Goal: Find specific page/section

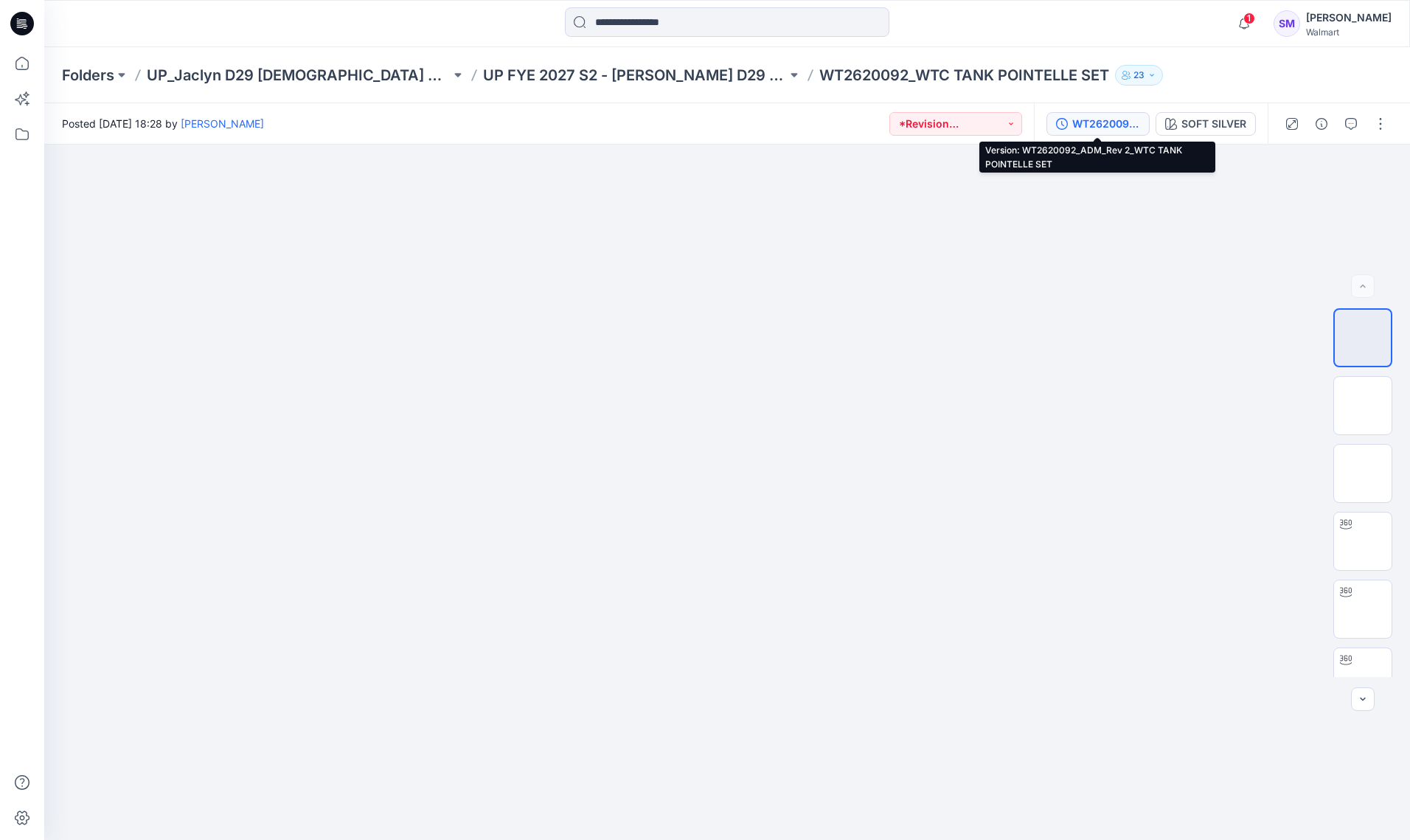
click at [1108, 122] on div "WT2620092_ADM_Rev 2_WTC TANK POINTELLE SET" at bounding box center [1105, 124] width 68 height 16
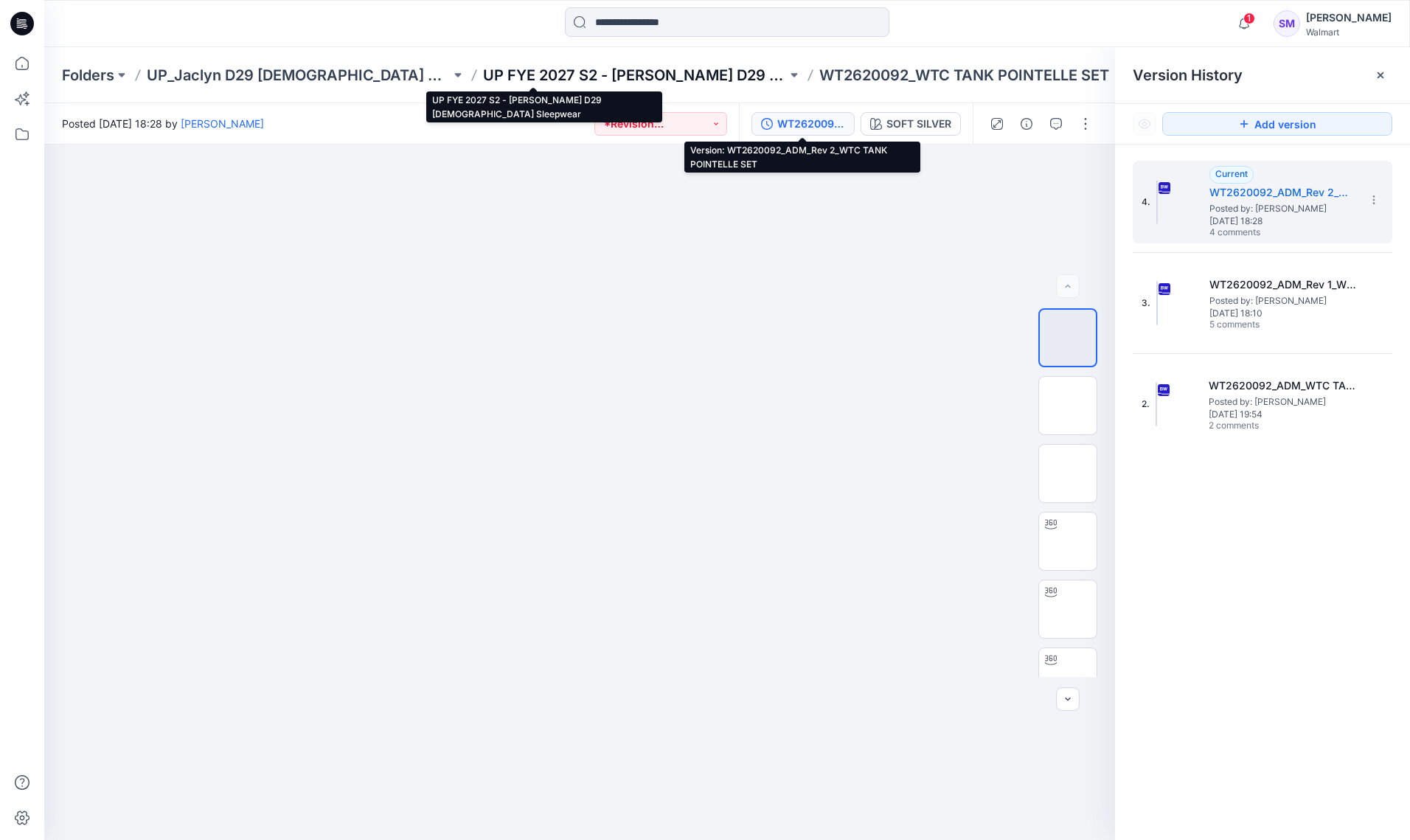
click at [615, 79] on p "UP FYE 2027 S2 - [PERSON_NAME] D29 [DEMOGRAPHIC_DATA] Sleepwear" at bounding box center [634, 75] width 304 height 21
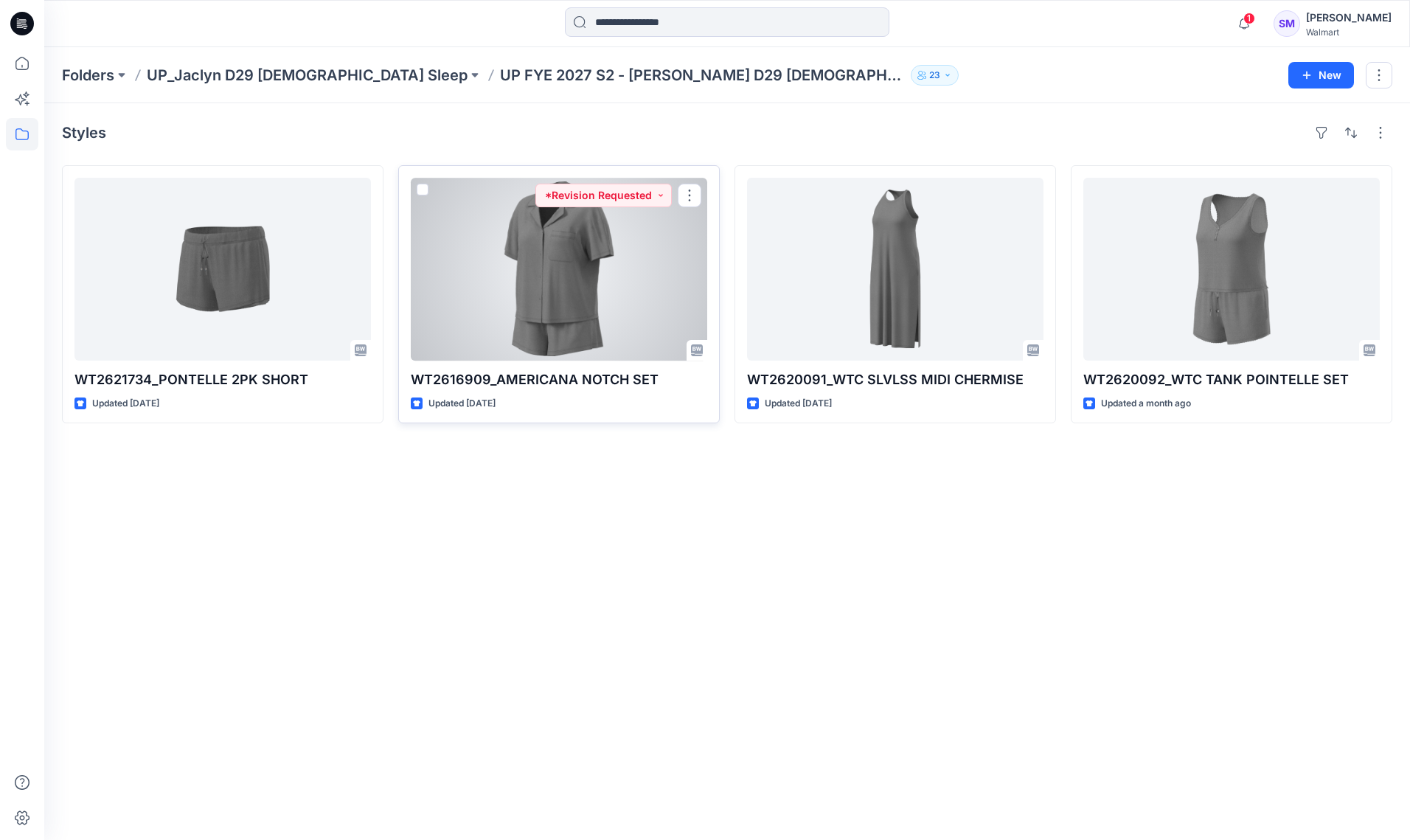
click at [587, 302] on div at bounding box center [559, 269] width 296 height 183
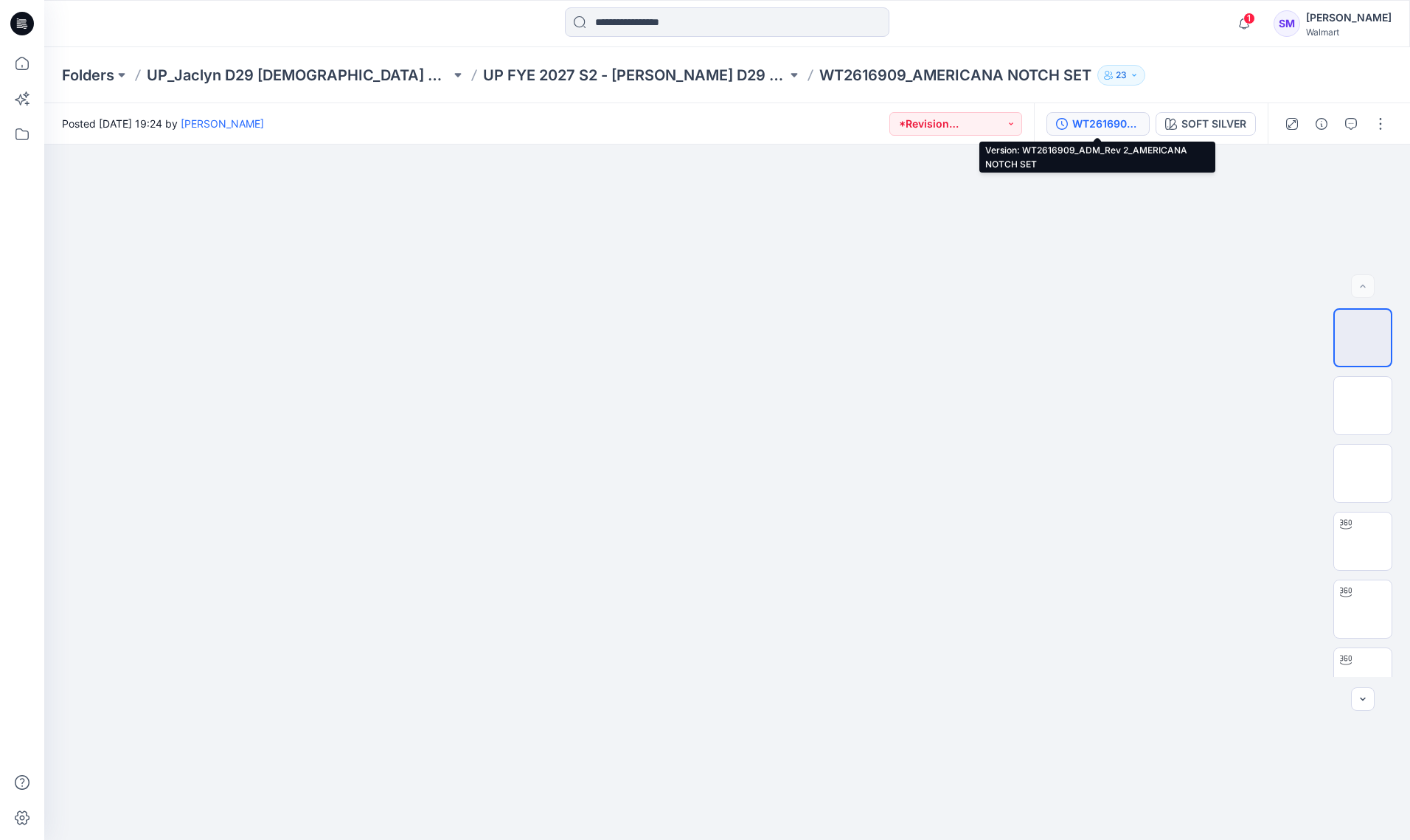
click at [1117, 120] on div "WT2616909_ADM_Rev 2_AMERICANA NOTCH SET" at bounding box center [1105, 124] width 68 height 16
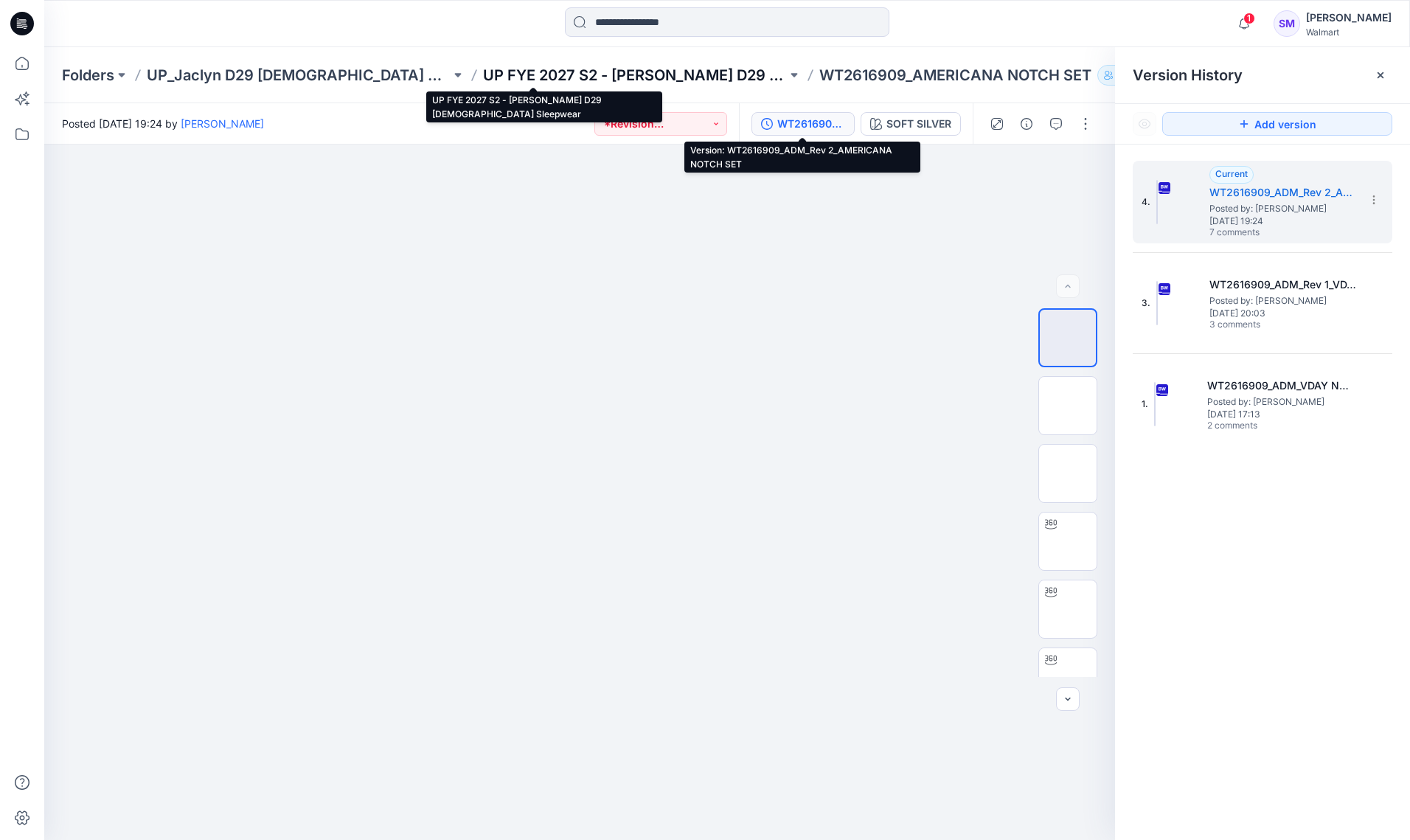
click at [576, 72] on p "UP FYE 2027 S2 - [PERSON_NAME] D29 [DEMOGRAPHIC_DATA] Sleepwear" at bounding box center [634, 75] width 304 height 21
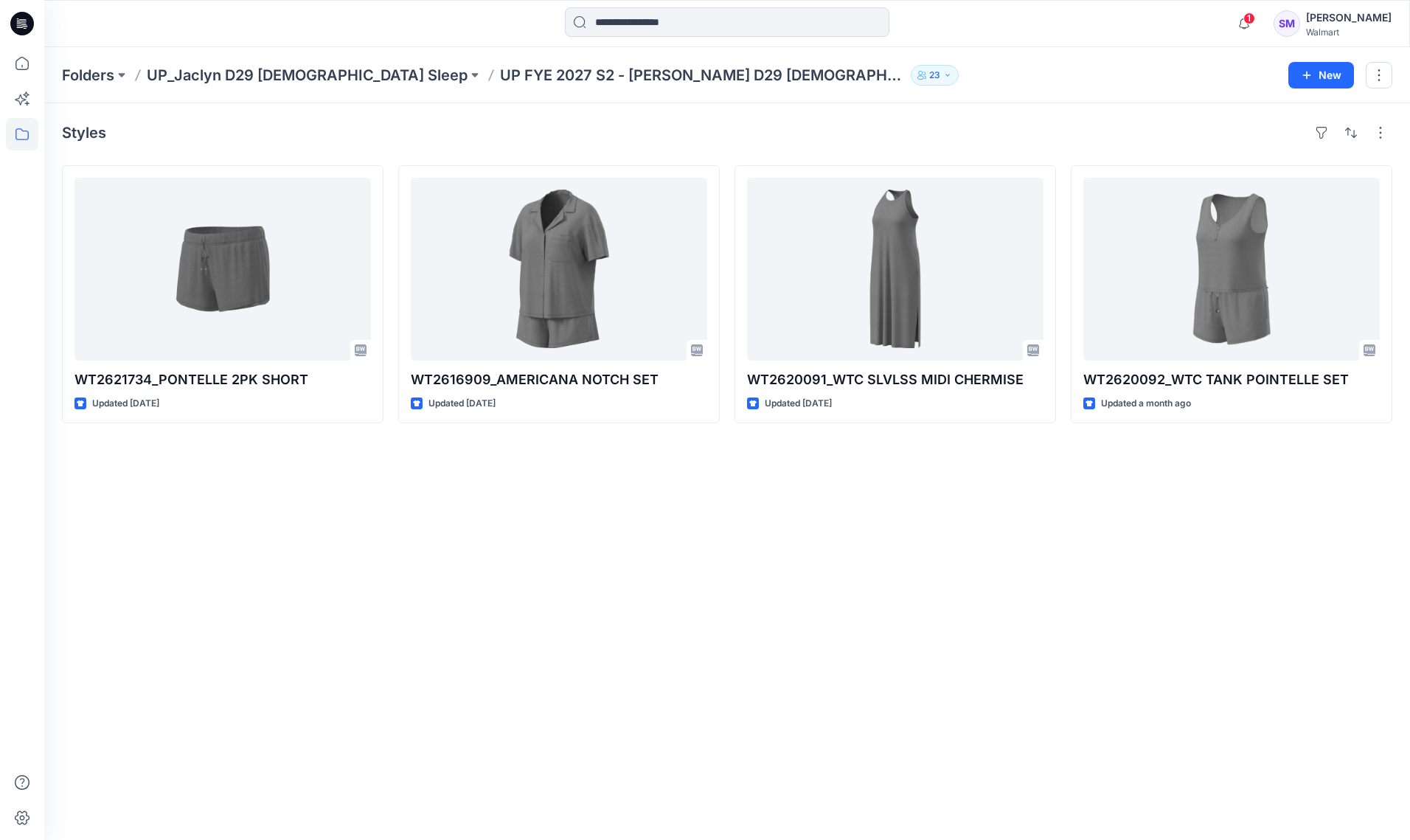
drag, startPoint x: 1261, startPoint y: 628, endPoint x: 1269, endPoint y: 689, distance: 61.5
click at [1261, 629] on div "Styles WT2621734_PONTELLE 2PK SHORT Updated [DATE] WT2616909_AMERICANA NOTCH SE…" at bounding box center [727, 472] width 1365 height 737
drag, startPoint x: 1260, startPoint y: 686, endPoint x: 1129, endPoint y: 630, distance: 142.5
click at [1216, 665] on div "Styles WT2621734_PONTELLE 2PK SHORT Updated [DATE] WT2616909_AMERICANA NOTCH SE…" at bounding box center [727, 472] width 1365 height 737
